Goal: Task Accomplishment & Management: Use online tool/utility

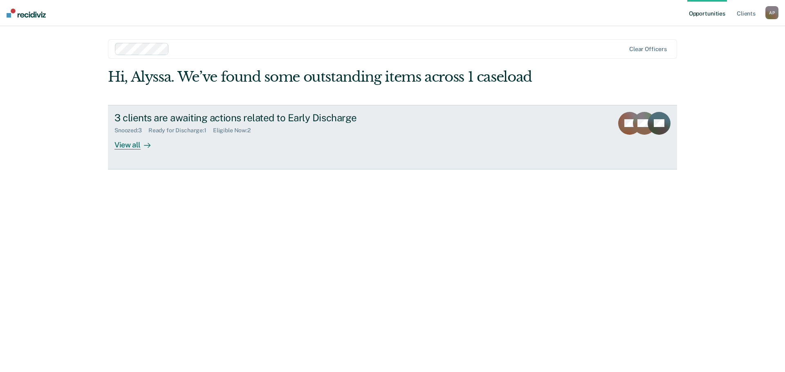
click at [134, 144] on div "View all" at bounding box center [137, 142] width 46 height 16
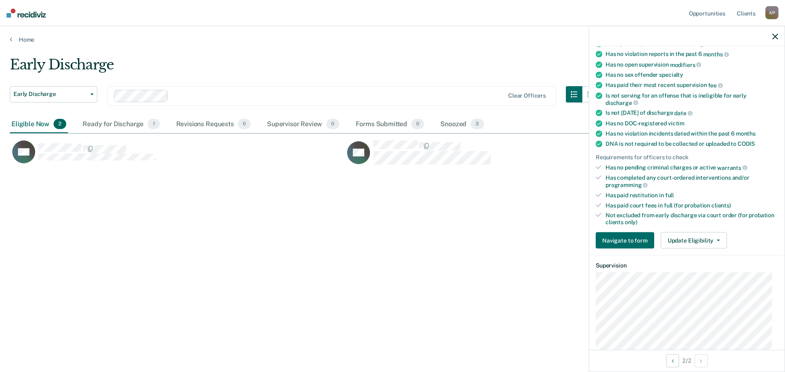
scroll to position [123, 0]
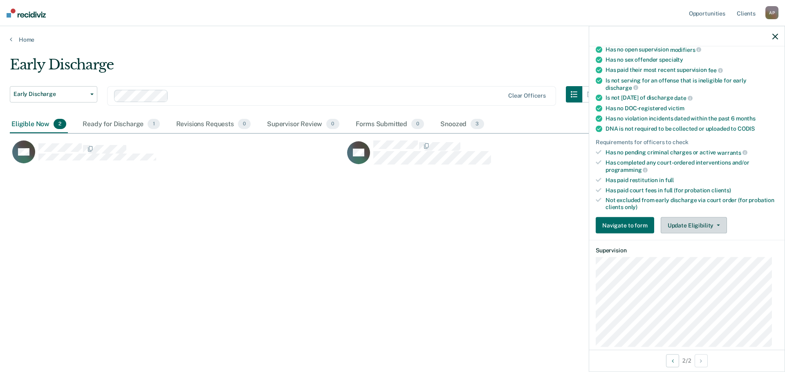
click at [710, 224] on button "Update Eligibility" at bounding box center [694, 225] width 66 height 16
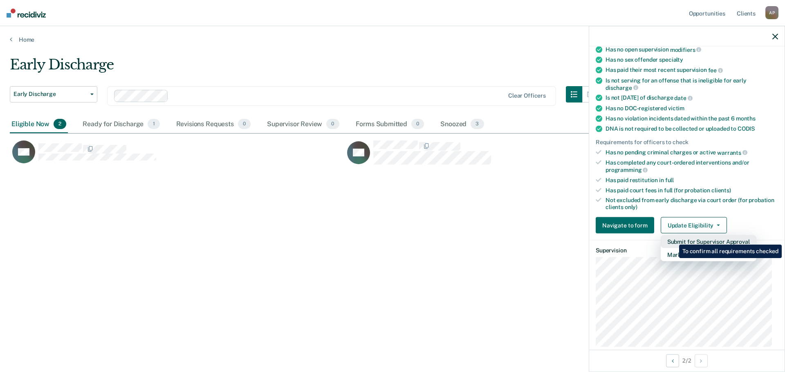
click at [673, 239] on button "Submit for Supervisor Approval" at bounding box center [709, 241] width 96 height 13
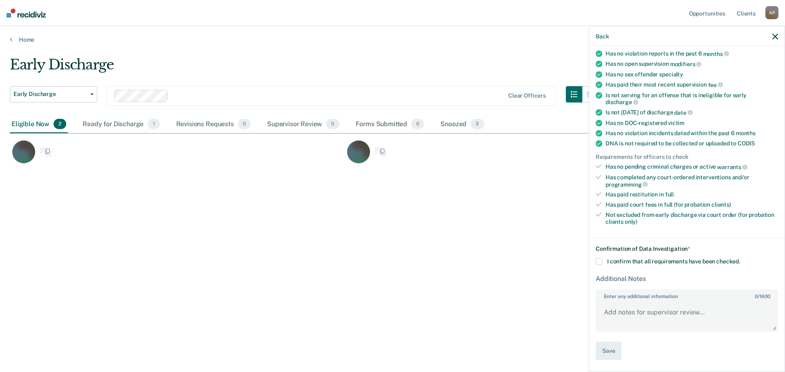
scroll to position [107, 0]
click at [131, 121] on div "Ready for Discharge 1" at bounding box center [121, 125] width 80 height 18
